Goal: Task Accomplishment & Management: Manage account settings

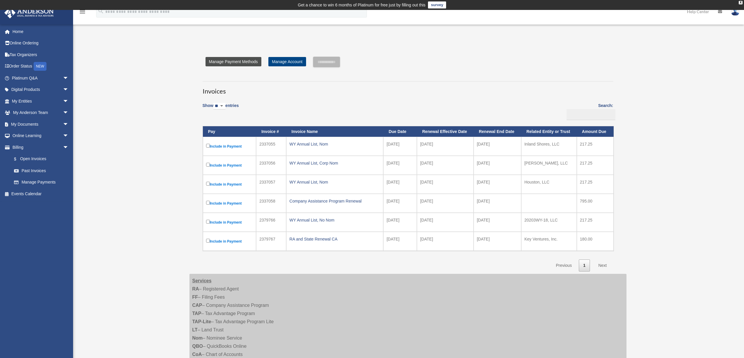
click at [234, 63] on link "Manage Payment Methods" at bounding box center [234, 61] width 56 height 9
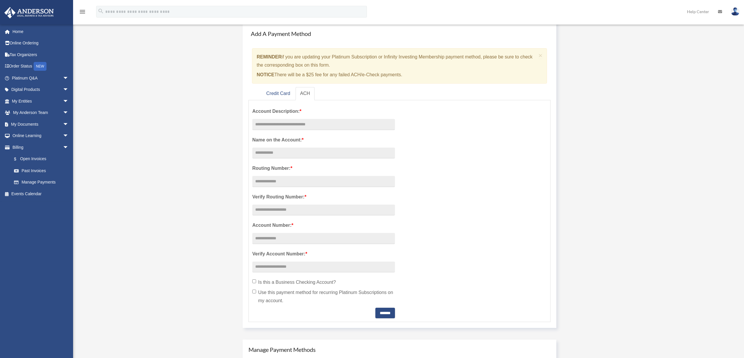
scroll to position [49, 0]
click at [274, 96] on link "Credit Card" at bounding box center [278, 93] width 33 height 13
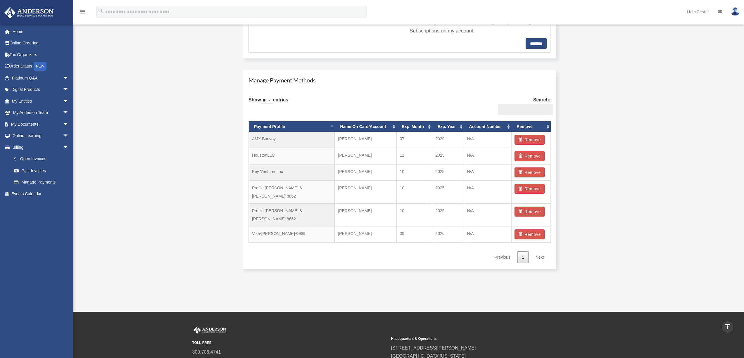
scroll to position [356, 0]
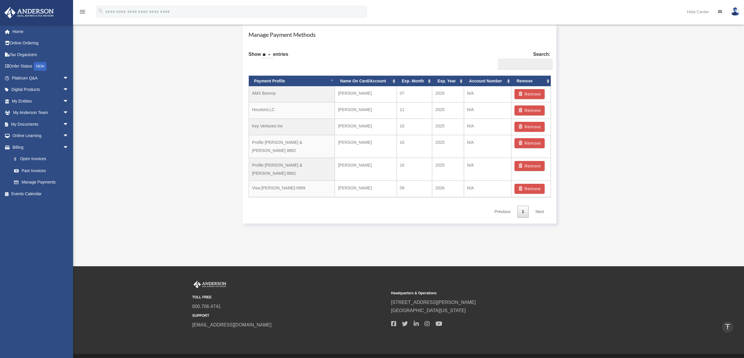
click at [538, 206] on link "Next" at bounding box center [540, 212] width 17 height 12
click at [19, 149] on link "Billing arrow_drop_down" at bounding box center [40, 148] width 73 height 12
